Goal: Task Accomplishment & Management: Complete application form

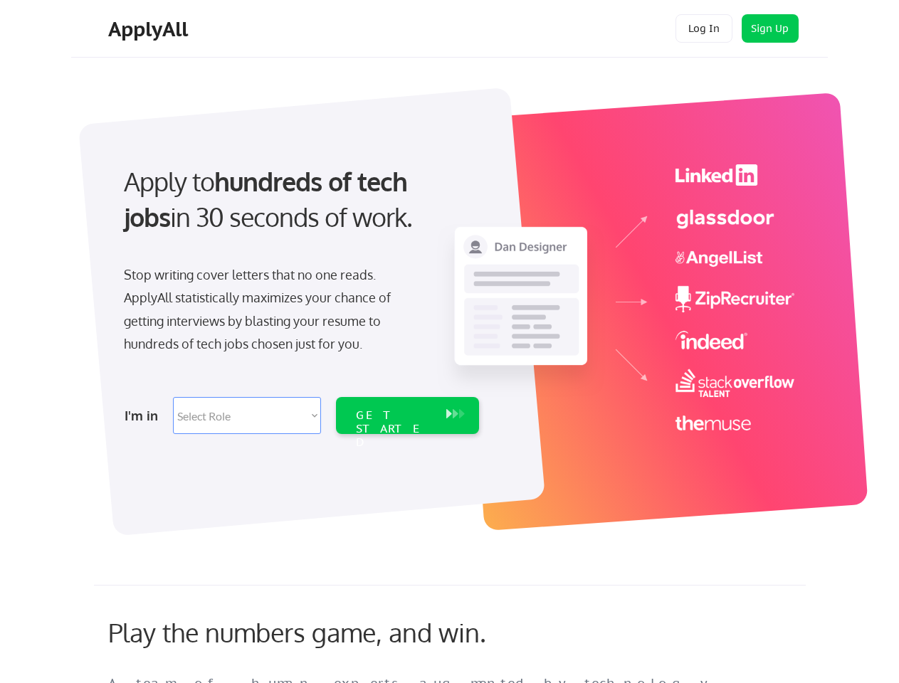
click at [449, 342] on div "Apply to hundreds of tech jobs in 30 seconds of work. Stop writing cover letter…" at bounding box center [300, 294] width 398 height 291
click at [451, 304] on div "Apply to hundreds of tech jobs in 30 seconds of work. Stop writing cover letter…" at bounding box center [300, 294] width 398 height 291
click at [300, 295] on div "Stop writing cover letters that no one reads. ApplyAll statistically maximizes …" at bounding box center [270, 309] width 293 height 93
click at [298, 211] on div "Apply to hundreds of tech jobs in 30 seconds of work." at bounding box center [298, 200] width 349 height 72
click at [270, 312] on div "Stop writing cover letters that no one reads. ApplyAll statistically maximizes …" at bounding box center [270, 309] width 293 height 93
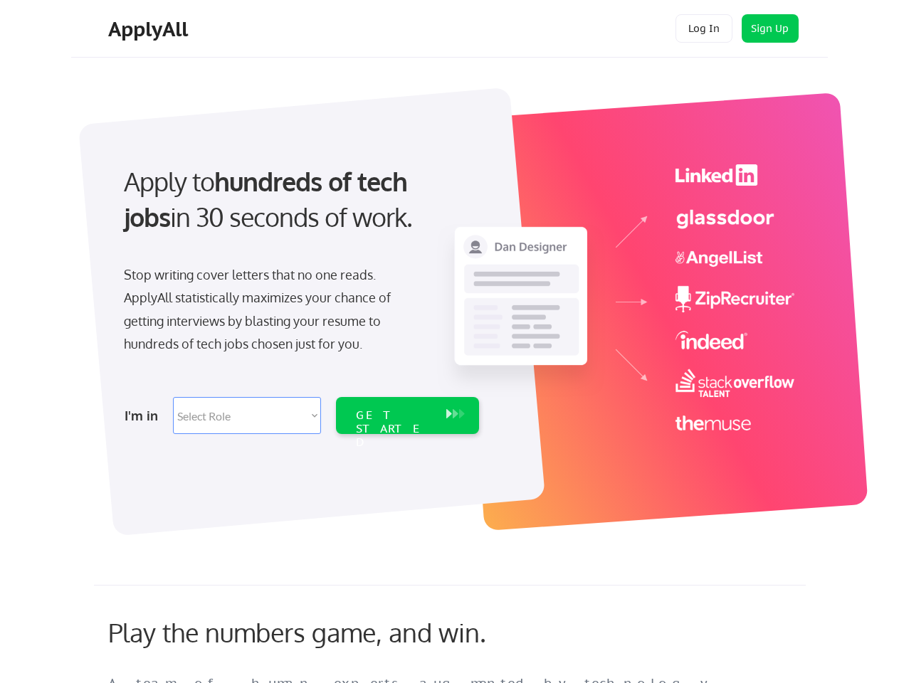
click at [300, 416] on select "Select Role Software Engineering Product Management Customer Success Sales UI/U…" at bounding box center [247, 415] width 148 height 37
click at [144, 416] on div "I'm in" at bounding box center [145, 415] width 40 height 23
click at [247, 416] on select "Select Role Software Engineering Product Management Customer Success Sales UI/U…" at bounding box center [247, 415] width 148 height 37
click at [407, 416] on div "GET STARTED" at bounding box center [394, 429] width 76 height 41
click at [394, 416] on div "GET STARTED" at bounding box center [394, 429] width 76 height 41
